Goal: Transaction & Acquisition: Book appointment/travel/reservation

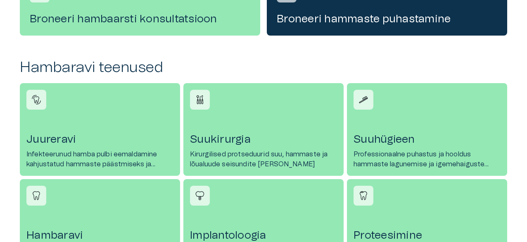
scroll to position [314, 0]
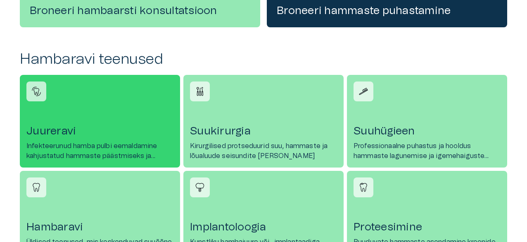
click at [69, 130] on h4 "Juureravi" at bounding box center [99, 130] width 147 height 13
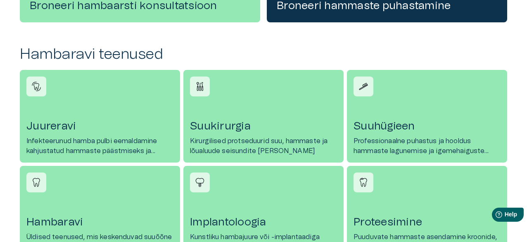
scroll to position [320, 0]
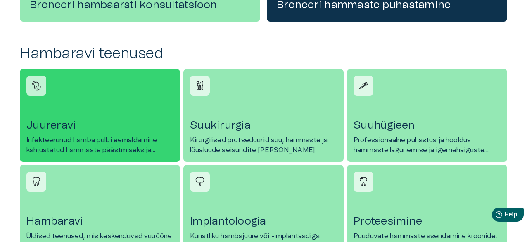
click at [55, 126] on h4 "Juureravi" at bounding box center [99, 125] width 147 height 13
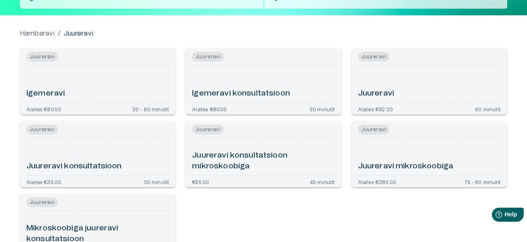
scroll to position [66, 0]
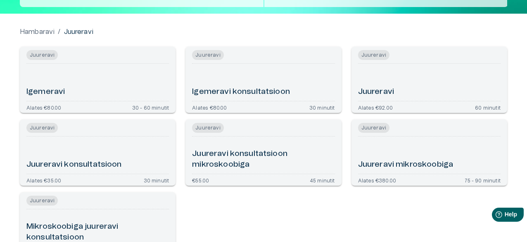
click at [376, 91] on h6 "Juureravi" at bounding box center [376, 91] width 36 height 11
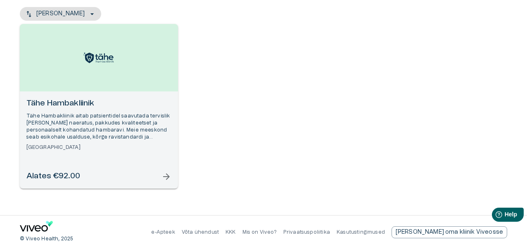
scroll to position [106, 0]
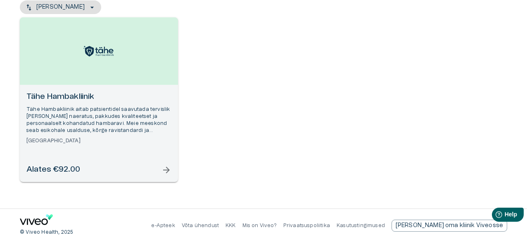
click at [165, 169] on span "arrow_forward" at bounding box center [167, 170] width 10 height 10
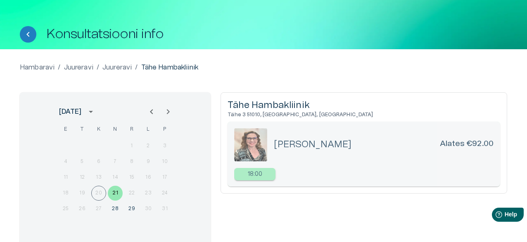
scroll to position [23, 0]
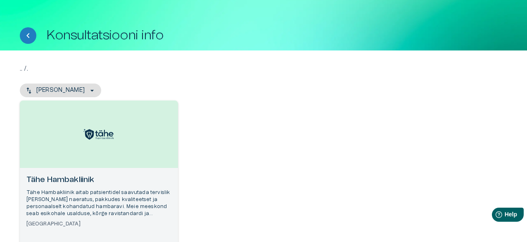
scroll to position [106, 0]
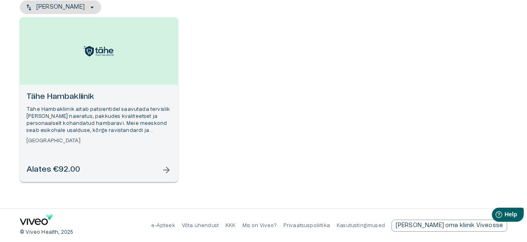
scroll to position [123, 0]
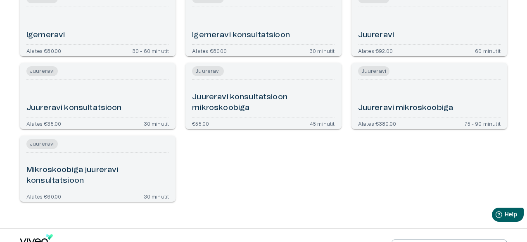
click at [372, 33] on h6 "Juureravi" at bounding box center [376, 35] width 36 height 11
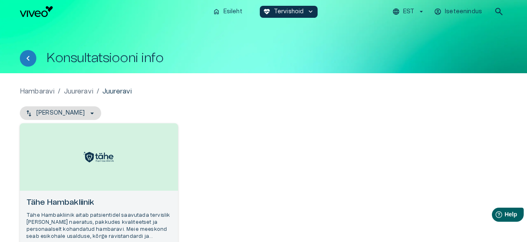
scroll to position [143, 0]
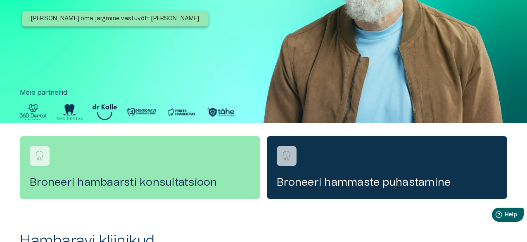
scroll to position [320, 0]
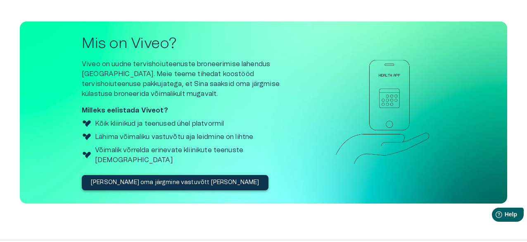
scroll to position [1113, 0]
